Goal: Contribute content: Add original content to the website for others to see

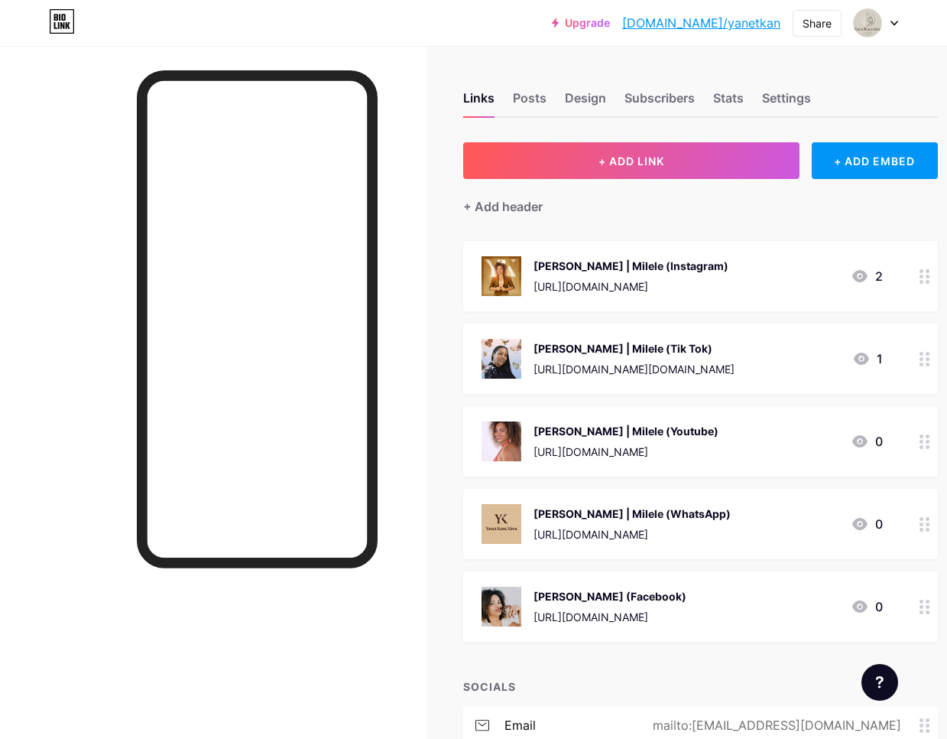
click at [735, 361] on div "[URL][DOMAIN_NAME][DOMAIN_NAME]" at bounding box center [634, 369] width 201 height 16
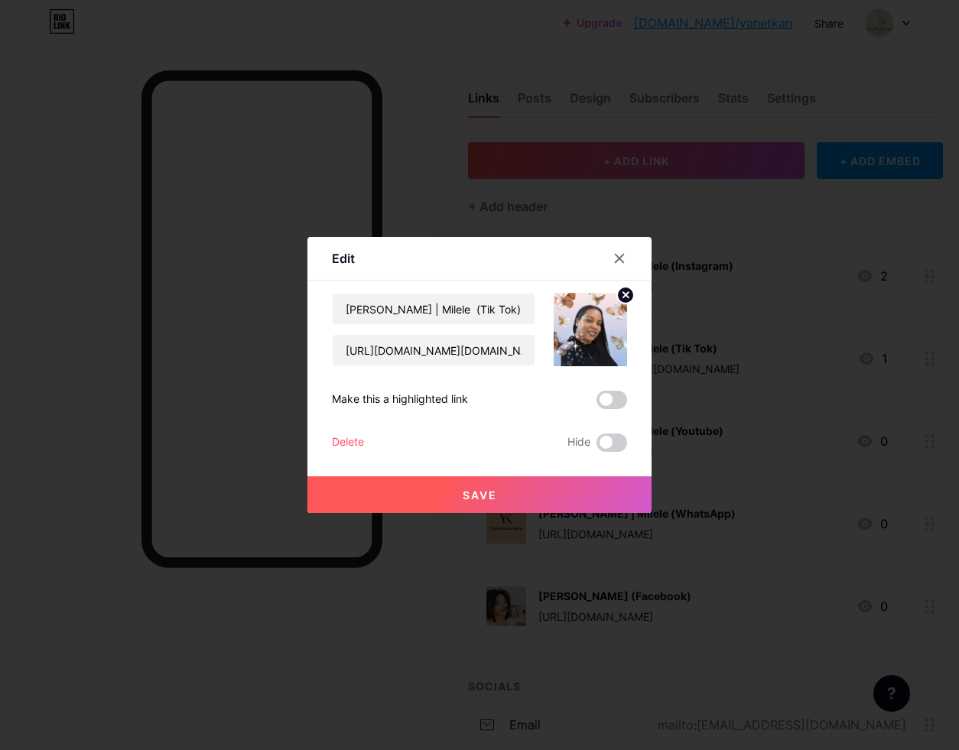
click at [625, 294] on icon at bounding box center [625, 294] width 5 height 5
click at [593, 326] on rect at bounding box center [599, 330] width 14 height 9
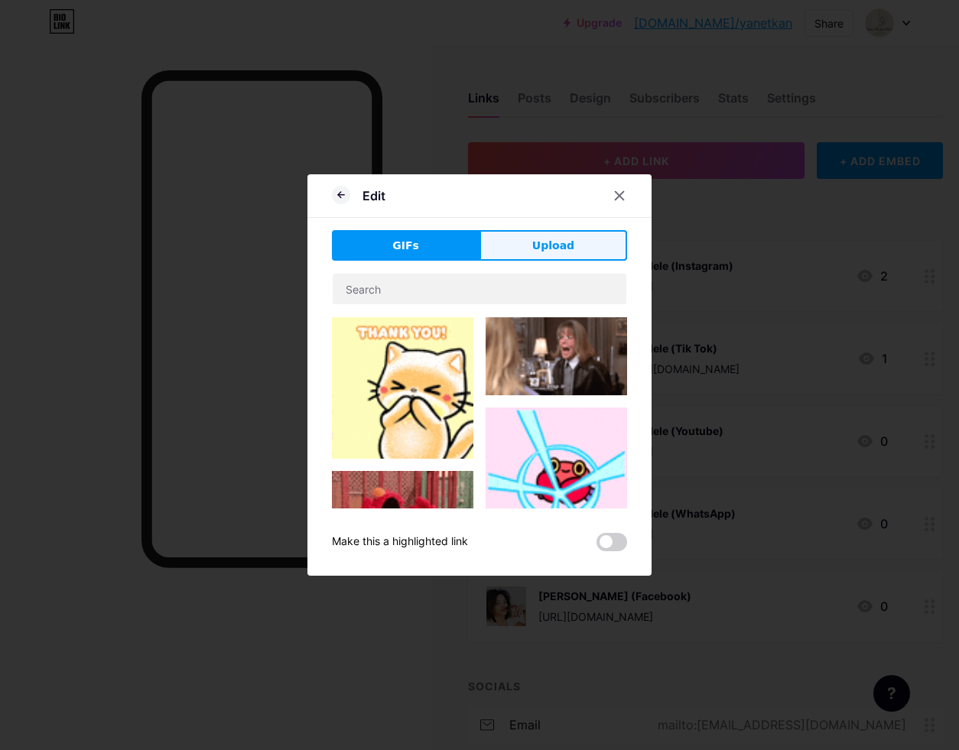
click at [567, 236] on button "Upload" at bounding box center [553, 245] width 148 height 31
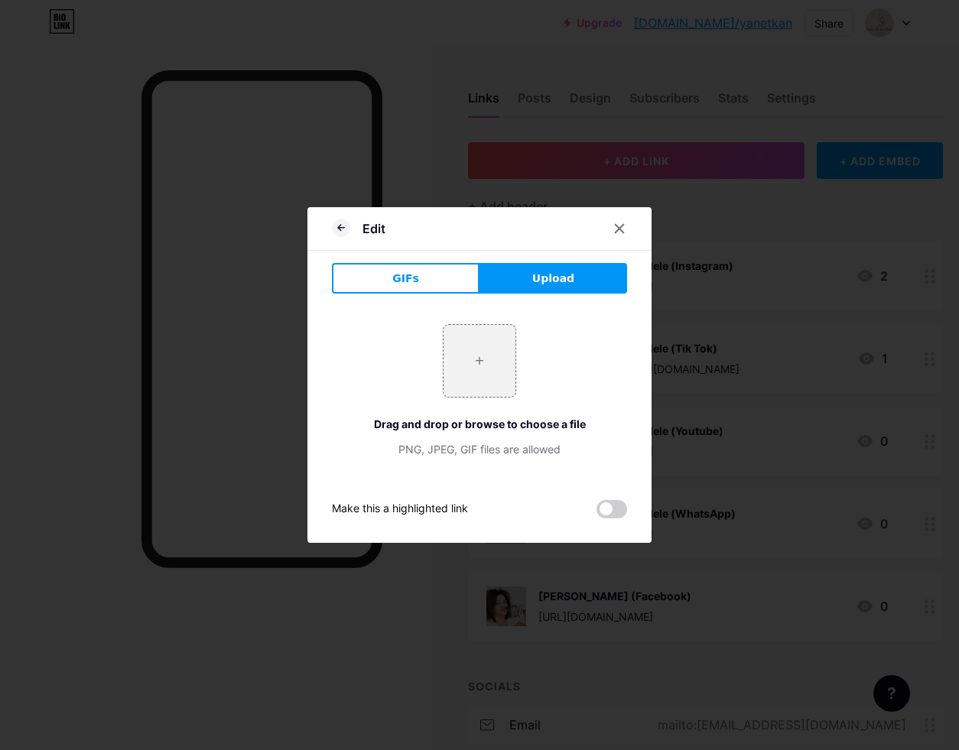
click at [570, 277] on span "Upload" at bounding box center [553, 279] width 42 height 16
click at [478, 367] on input "file" at bounding box center [480, 361] width 72 height 72
type input "C:\fakepath\IMG_5135.jpeg"
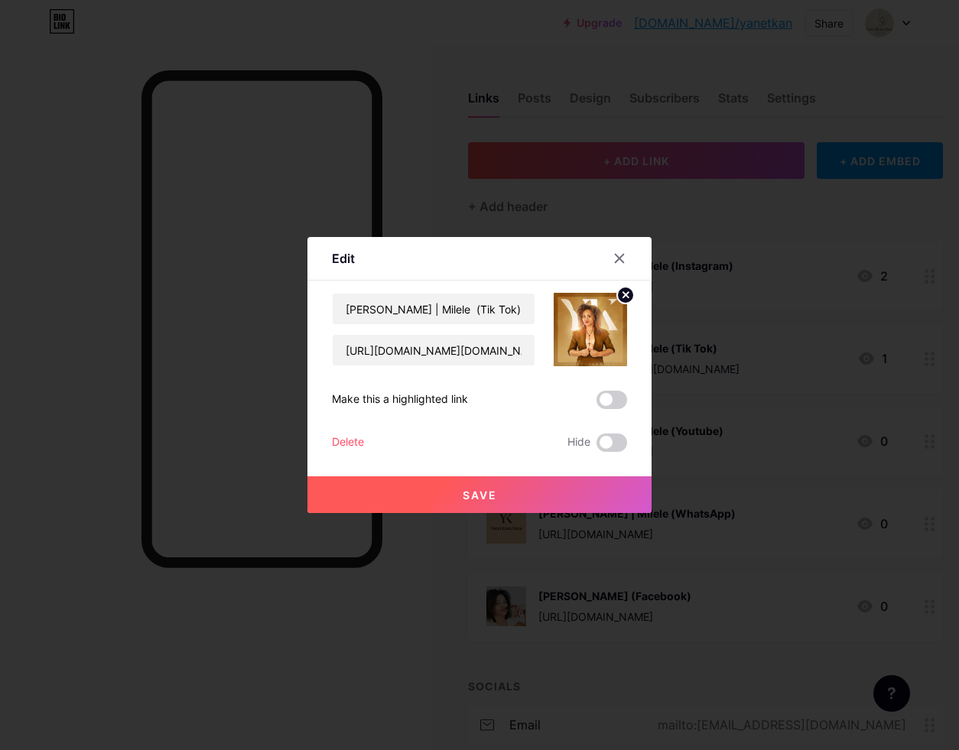
click at [522, 491] on button "Save" at bounding box center [479, 494] width 344 height 37
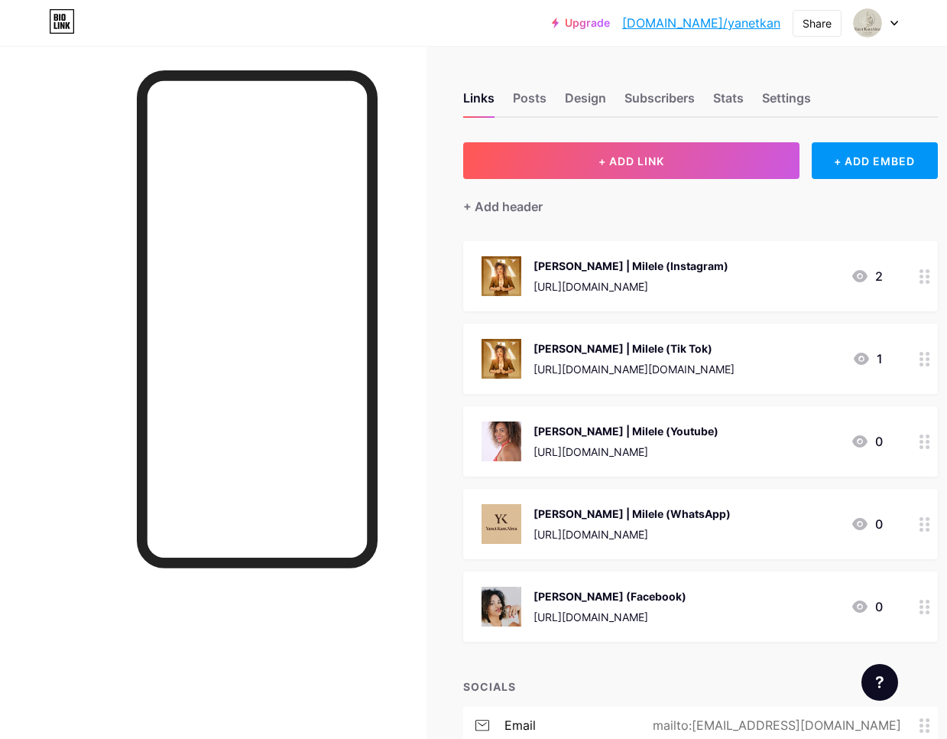
click at [707, 444] on div "[URL][DOMAIN_NAME]" at bounding box center [626, 452] width 185 height 16
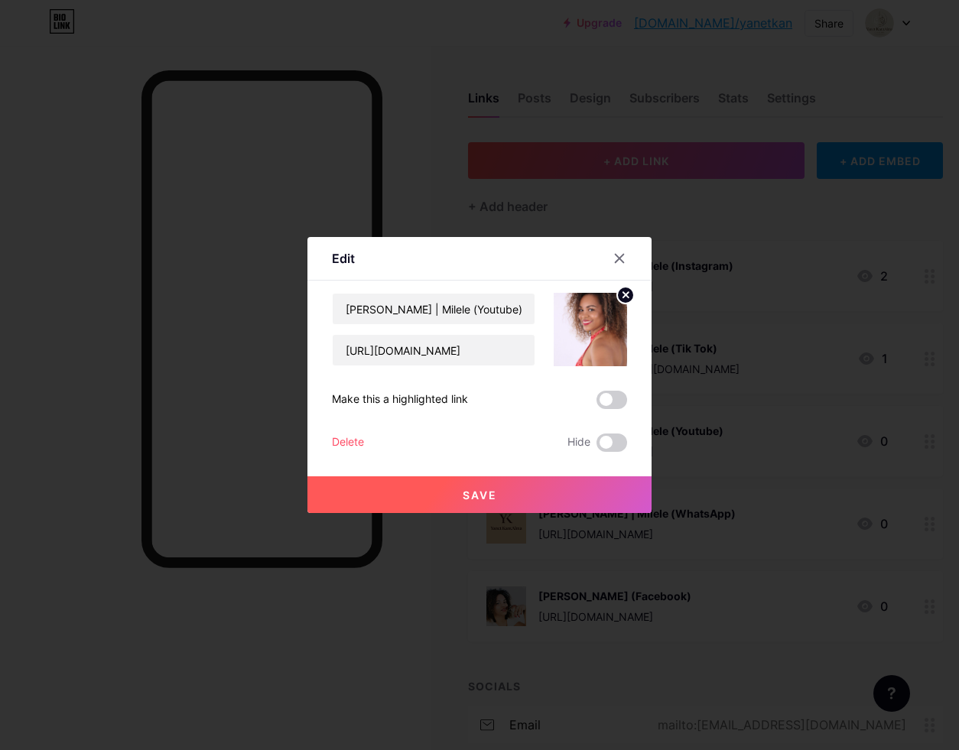
click at [624, 297] on icon at bounding box center [625, 294] width 5 height 5
click at [596, 315] on rect at bounding box center [587, 319] width 24 height 24
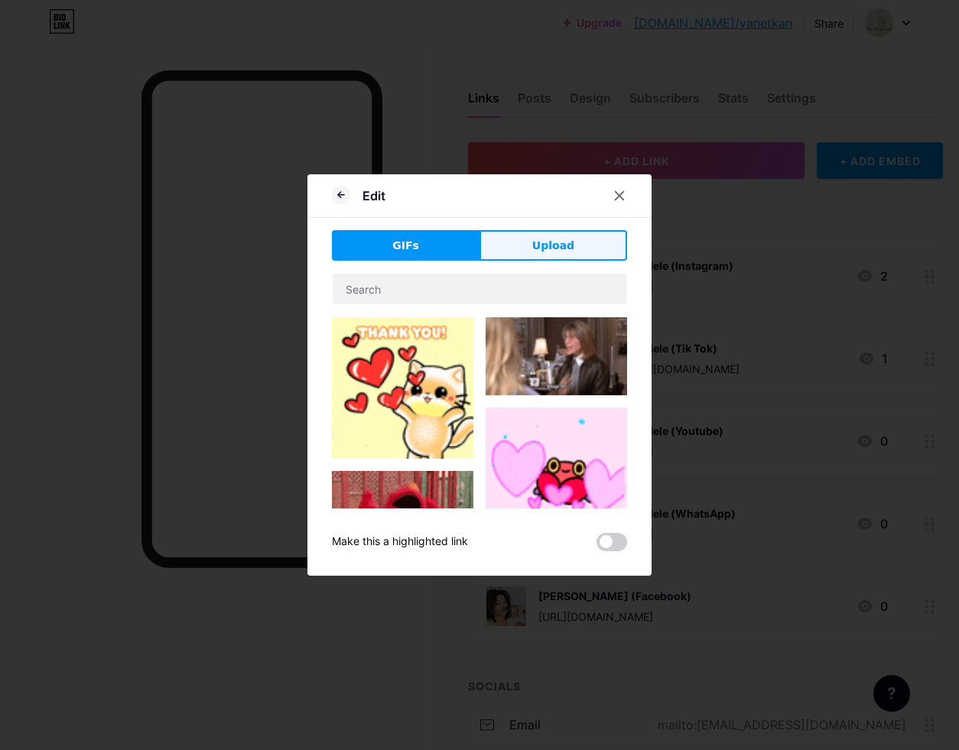
click at [561, 245] on span "Upload" at bounding box center [553, 246] width 42 height 16
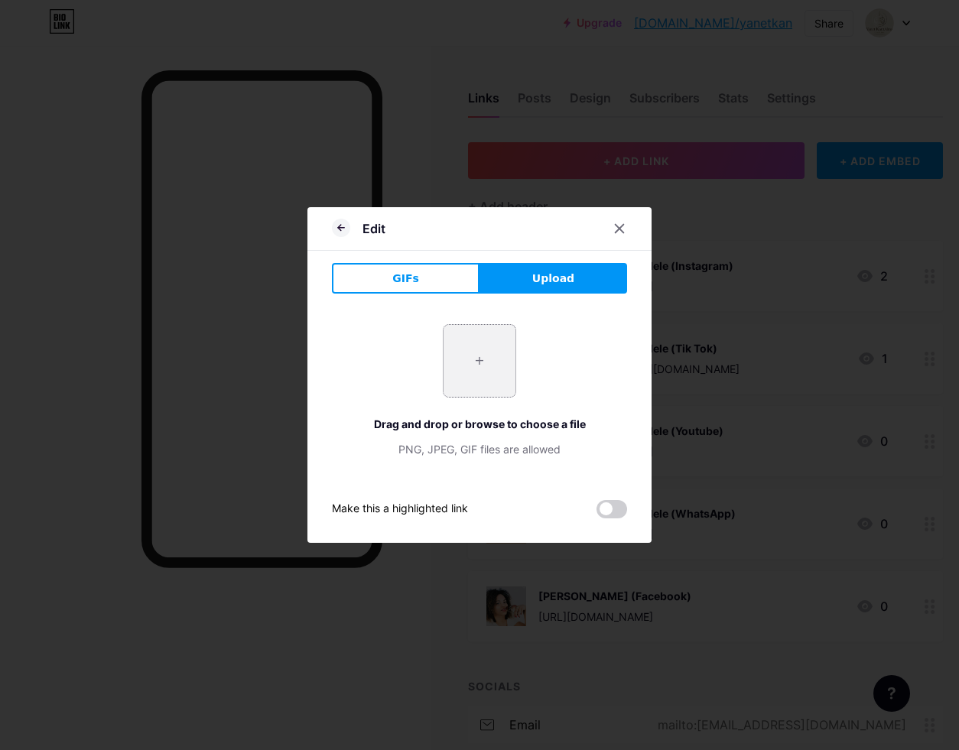
click at [480, 363] on input "file" at bounding box center [480, 361] width 72 height 72
type input "C:\fakepath\IMG_5135.jpeg"
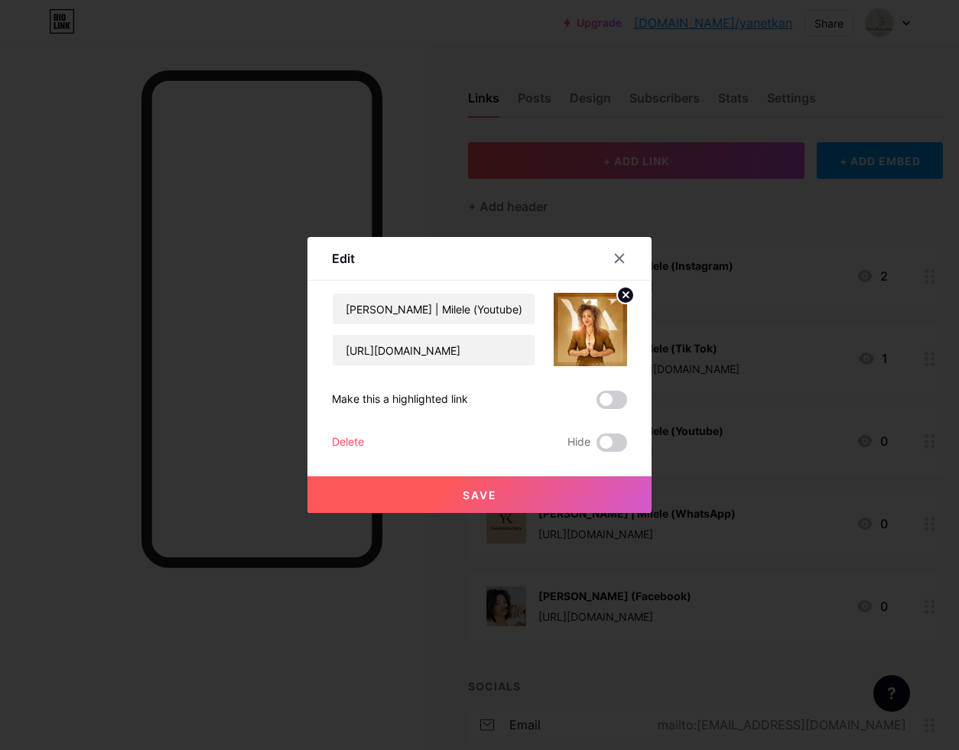
click at [539, 492] on button "Save" at bounding box center [479, 494] width 344 height 37
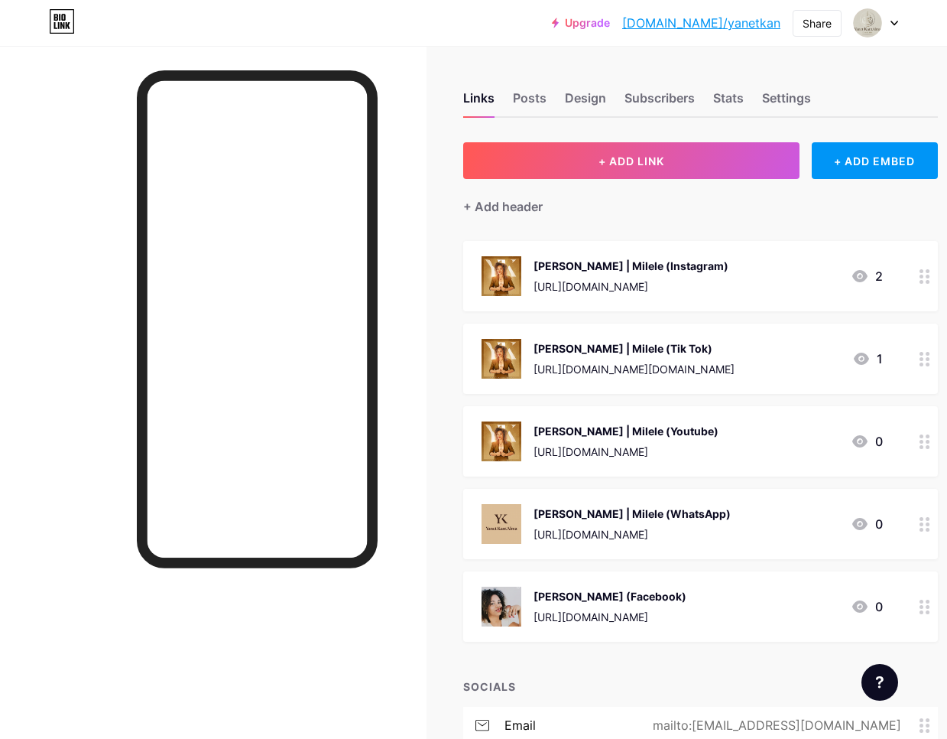
click at [679, 599] on div "[PERSON_NAME] (Facebook)" at bounding box center [610, 596] width 153 height 16
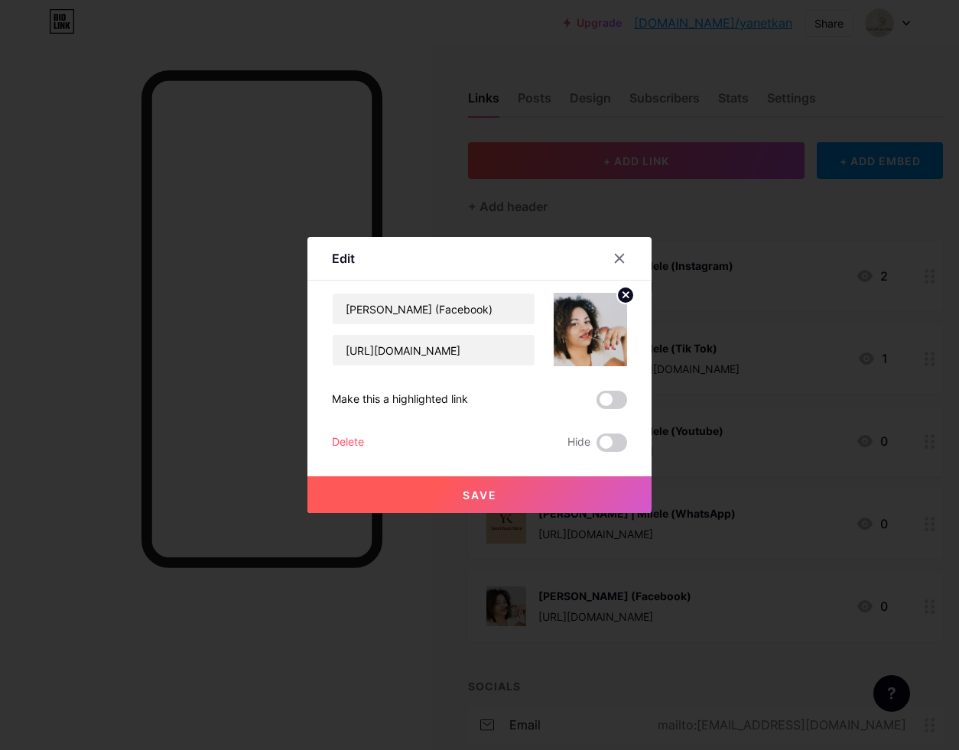
click at [625, 295] on icon at bounding box center [625, 294] width 5 height 5
click at [586, 333] on icon at bounding box center [590, 321] width 31 height 28
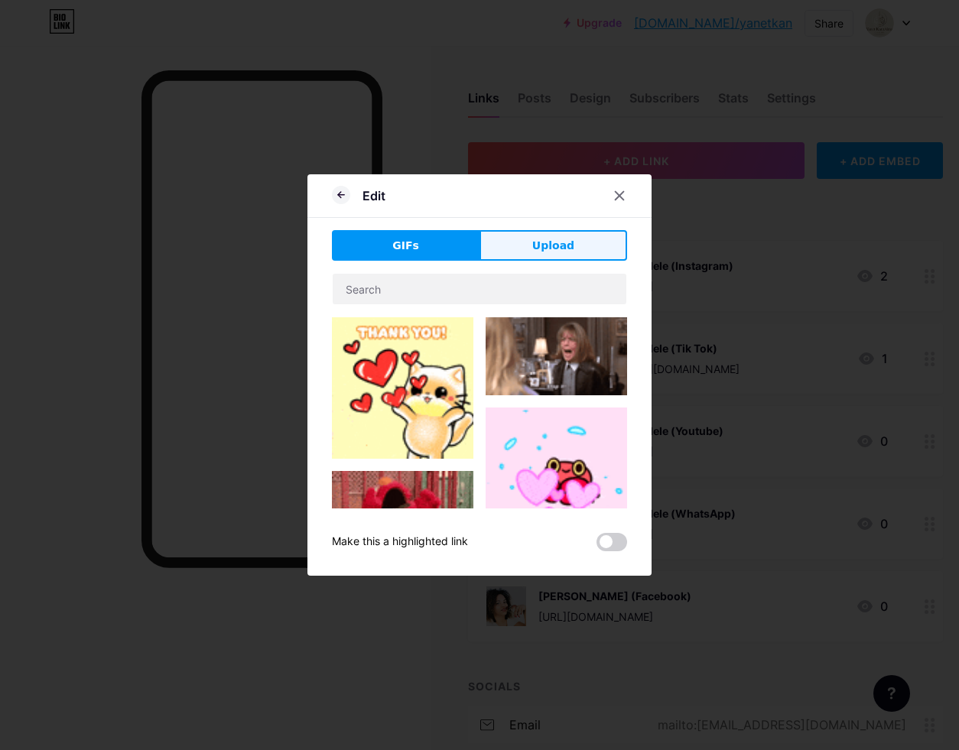
click at [564, 239] on span "Upload" at bounding box center [553, 246] width 42 height 16
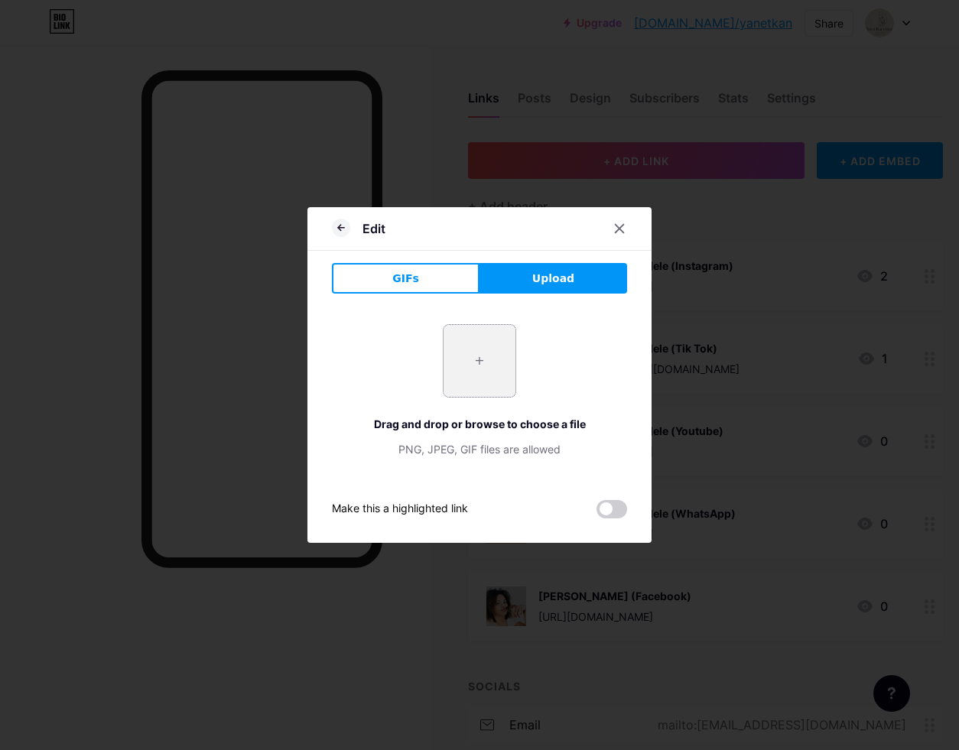
click at [482, 363] on input "file" at bounding box center [480, 361] width 72 height 72
type input "C:\fakepath\IMG_5135.jpeg"
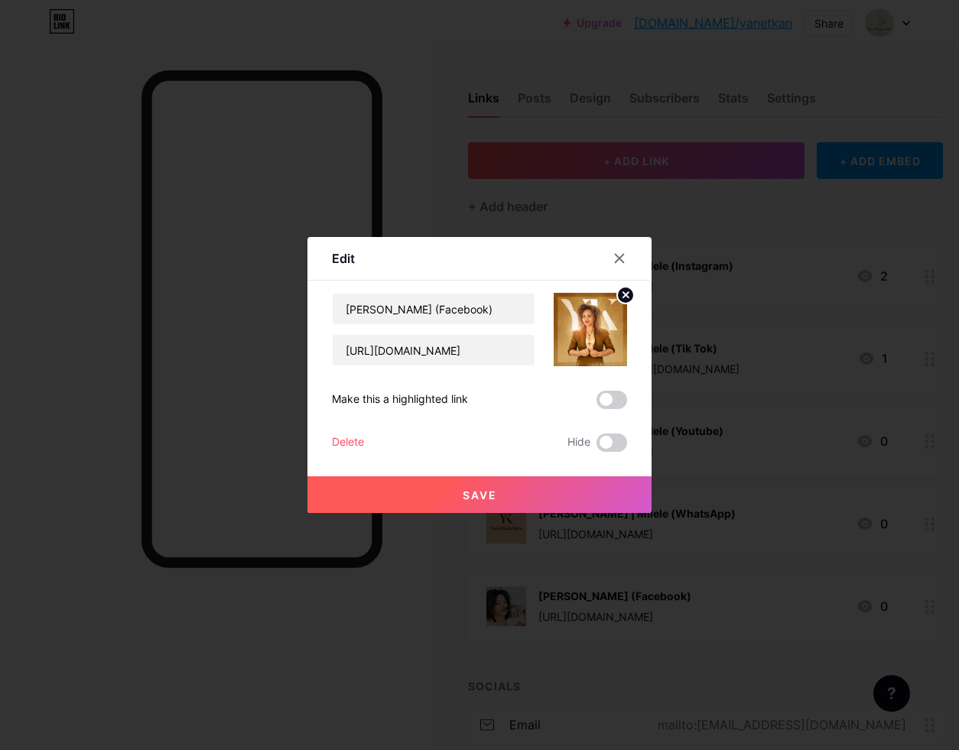
click at [489, 492] on span "Save" at bounding box center [480, 495] width 34 height 13
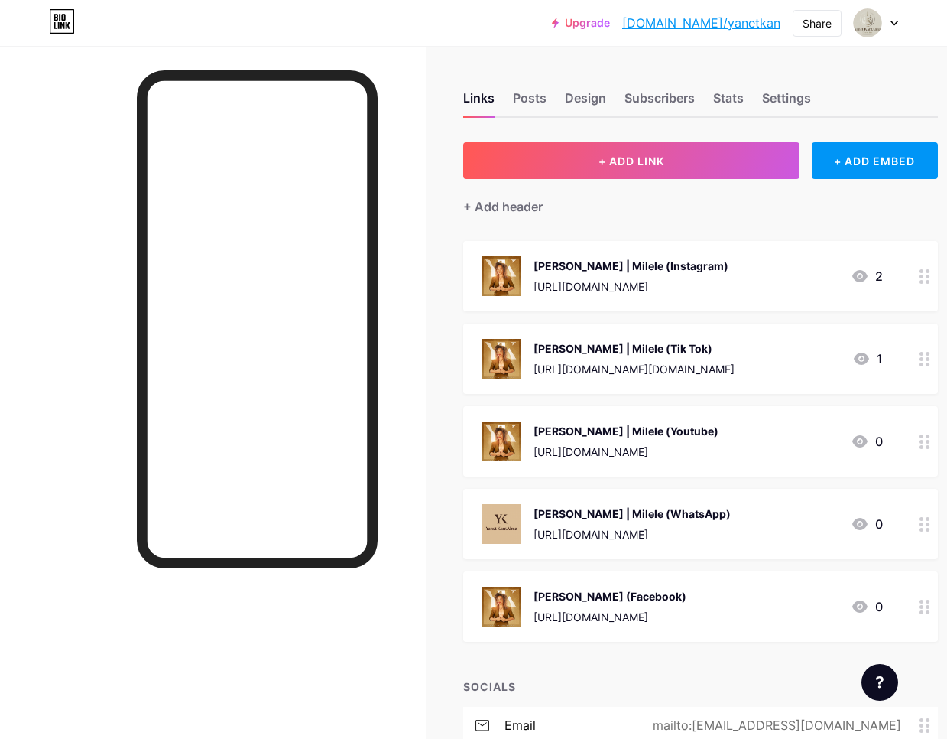
click at [664, 516] on div "[PERSON_NAME] | Milele (WhatsApp)" at bounding box center [632, 513] width 197 height 16
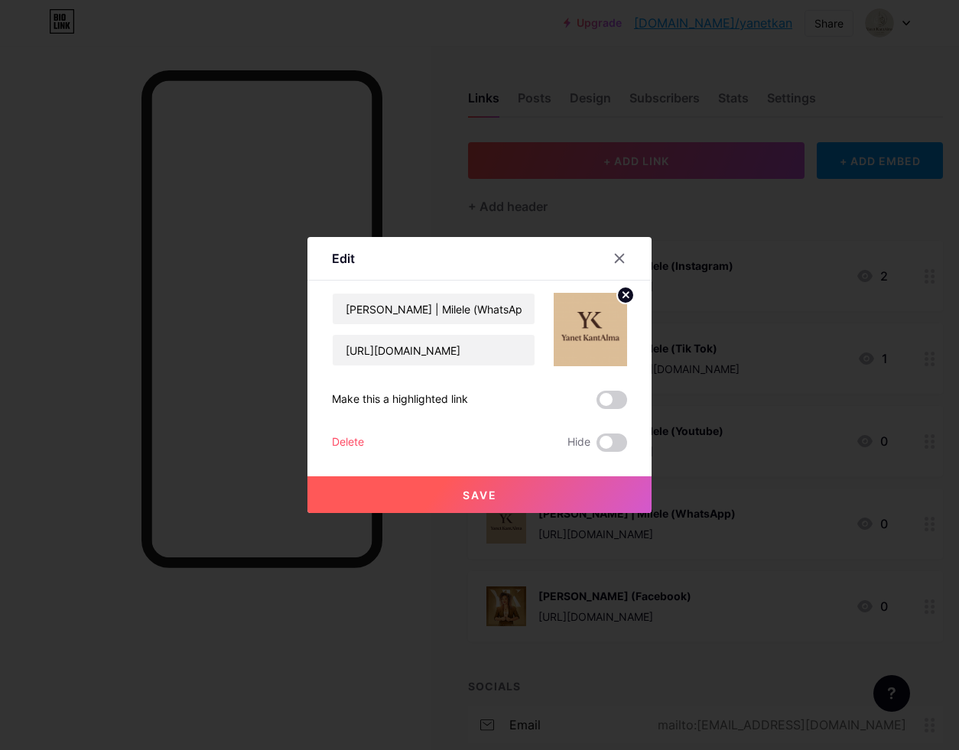
click at [624, 294] on circle at bounding box center [625, 295] width 17 height 17
click at [578, 339] on div "Picture" at bounding box center [590, 330] width 31 height 46
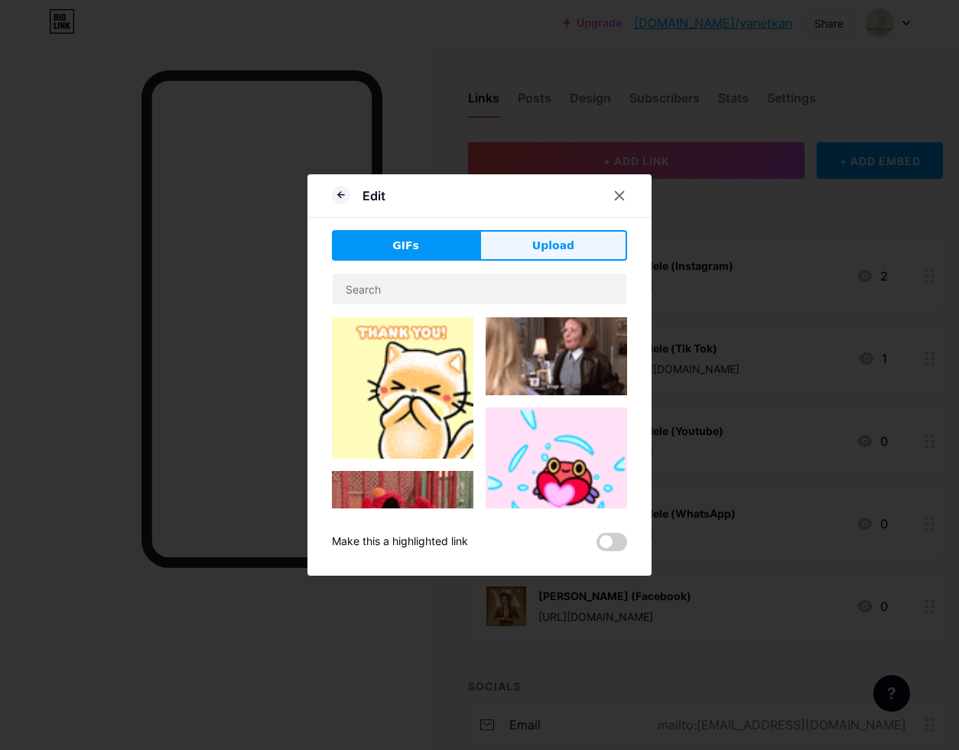
click at [556, 247] on span "Upload" at bounding box center [553, 246] width 42 height 16
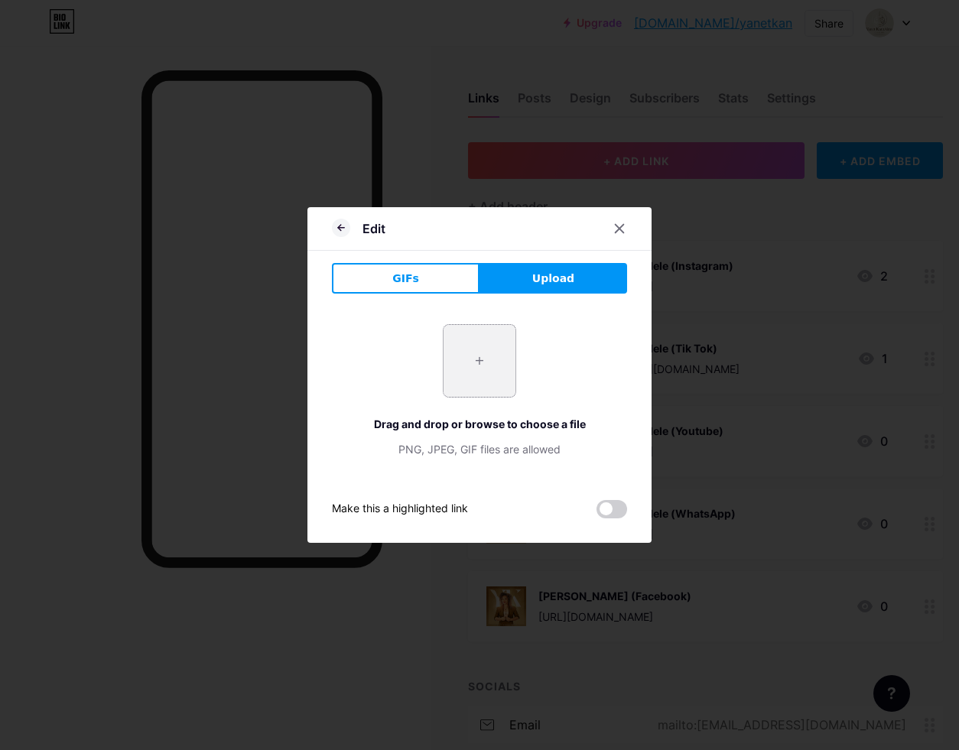
click at [479, 367] on input "file" at bounding box center [480, 361] width 72 height 72
type input "C:\fakepath\IMG_5135.jpeg"
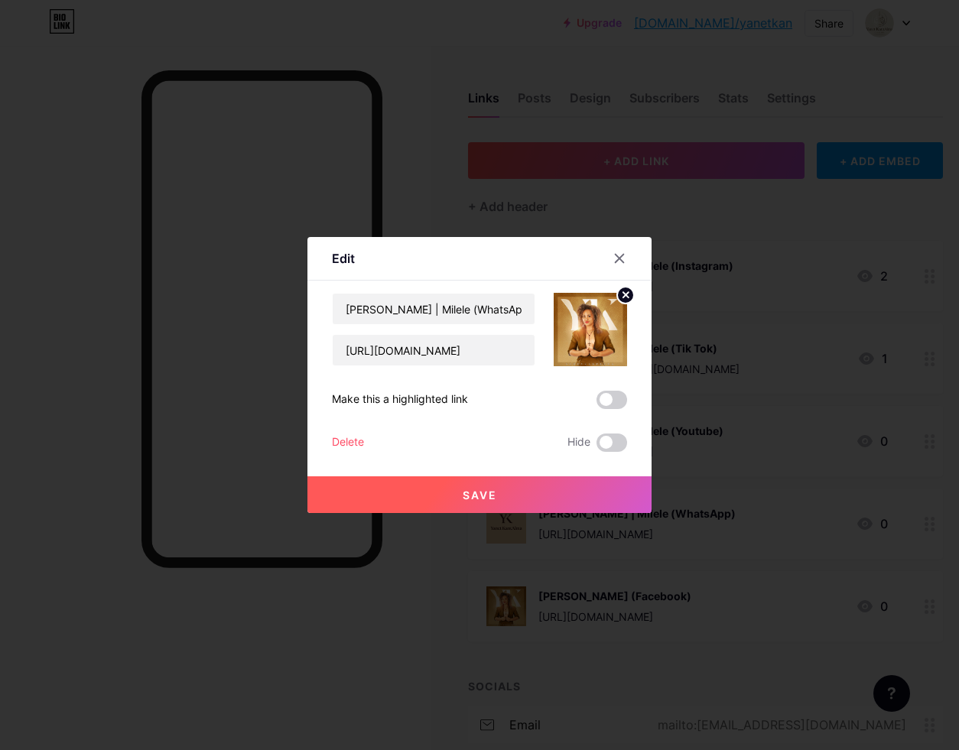
click at [522, 495] on button "Save" at bounding box center [479, 494] width 344 height 37
